Goal: Information Seeking & Learning: Learn about a topic

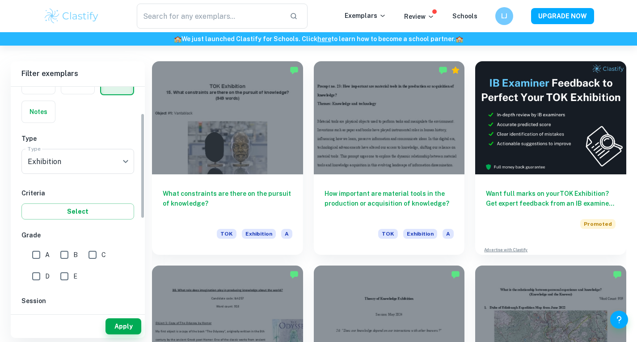
scroll to position [57, 0]
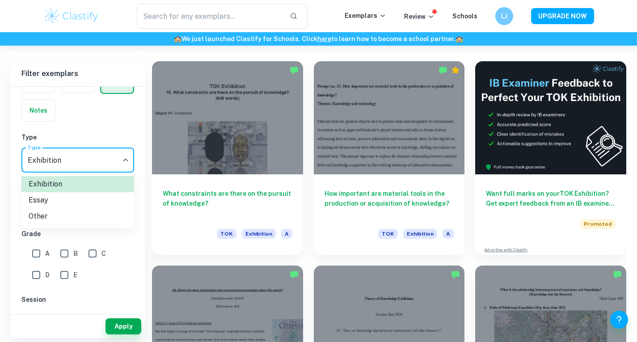
click at [48, 164] on div at bounding box center [318, 171] width 637 height 342
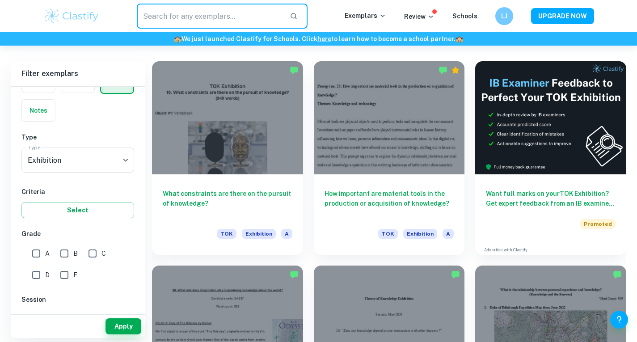
click at [234, 23] on input "text" at bounding box center [210, 16] width 146 height 25
paste input "Are some types of knowledge more useful than others?"
type input "Are some types of knowledge more useful than others?"
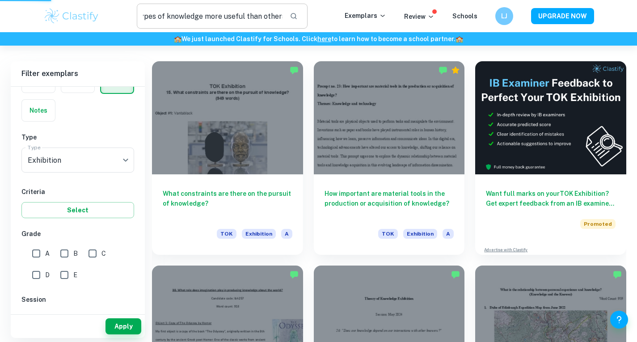
scroll to position [0, 0]
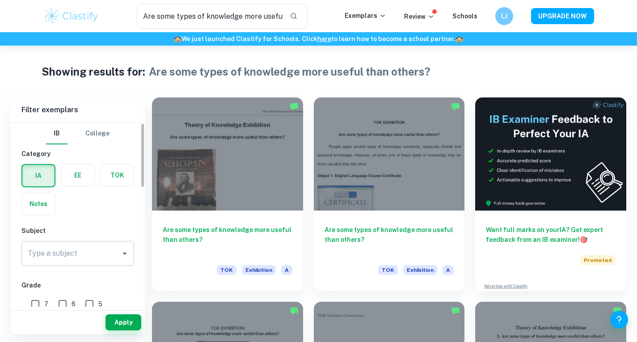
click at [72, 255] on input "Type a subject" at bounding box center [70, 253] width 91 height 17
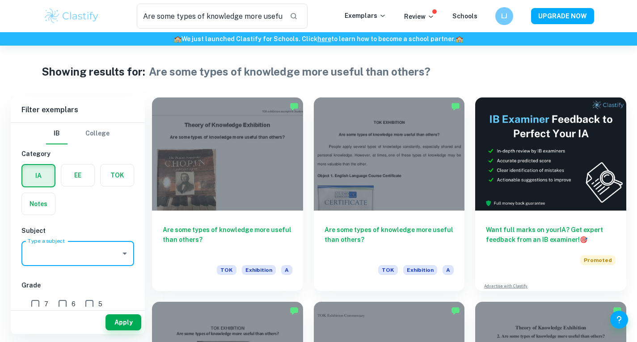
click at [72, 255] on input "Type a subject" at bounding box center [70, 253] width 91 height 17
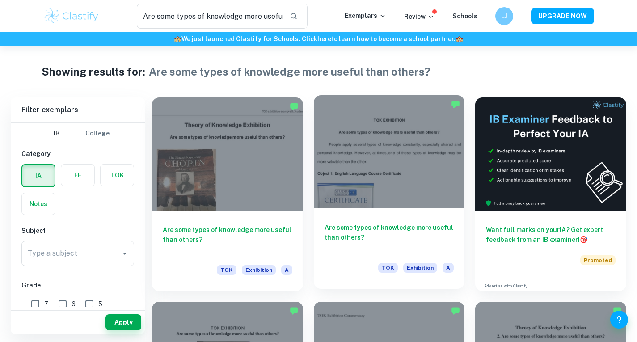
click at [397, 163] on div at bounding box center [389, 151] width 151 height 113
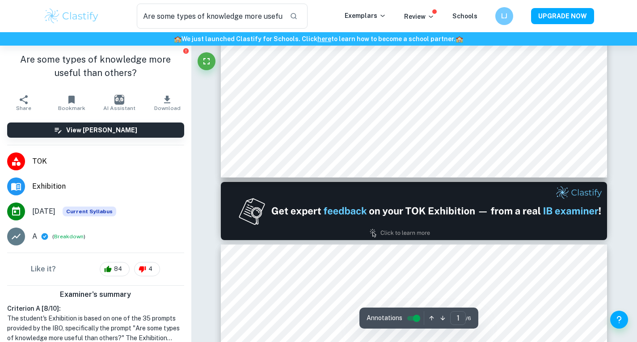
type input "2"
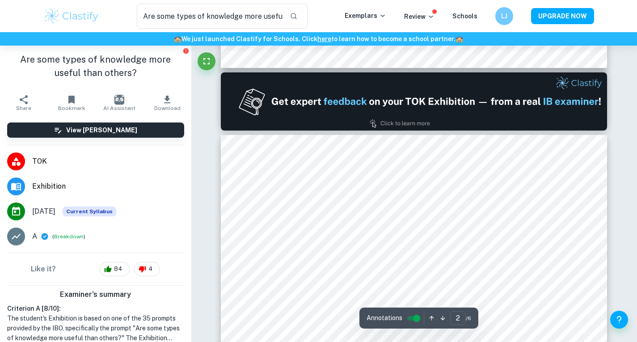
scroll to position [537, 0]
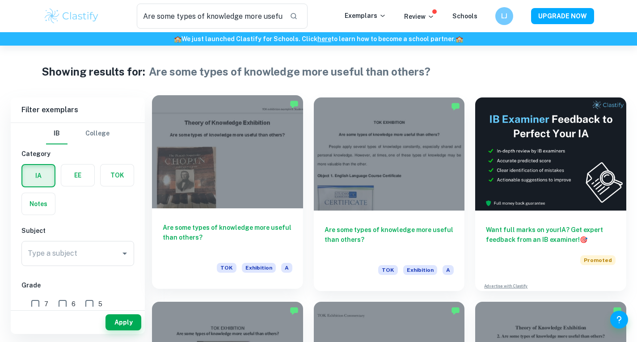
drag, startPoint x: 272, startPoint y: 166, endPoint x: 231, endPoint y: 159, distance: 42.1
click at [231, 159] on div at bounding box center [227, 151] width 151 height 113
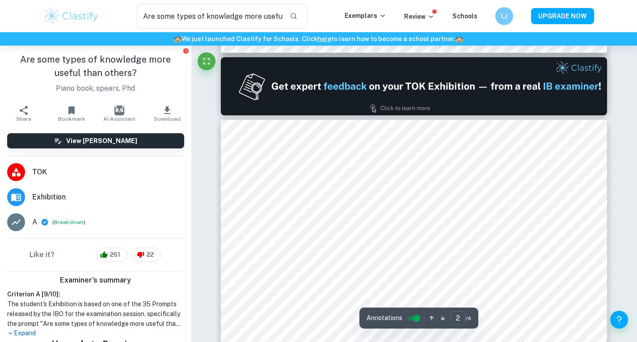
type input "1"
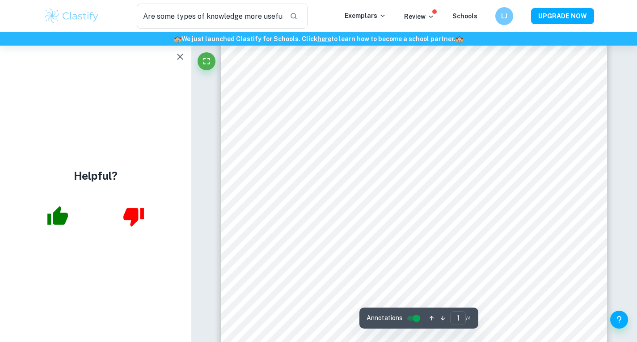
scroll to position [184, 0]
